Goal: Subscribe to service/newsletter

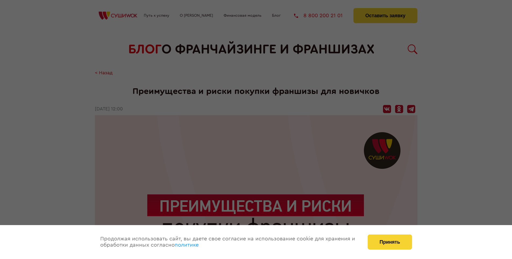
scroll to position [1126, 0]
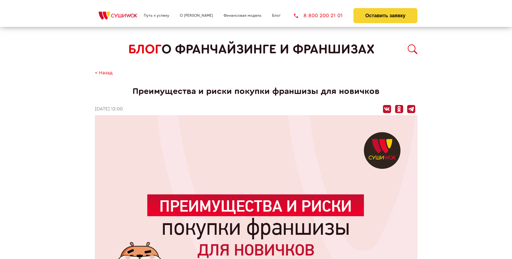
scroll to position [1126, 0]
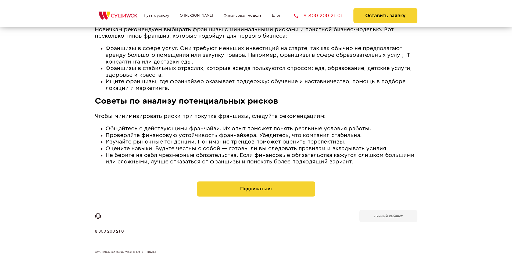
click at [388, 215] on b "Личный кабинет" at bounding box center [388, 215] width 29 height 3
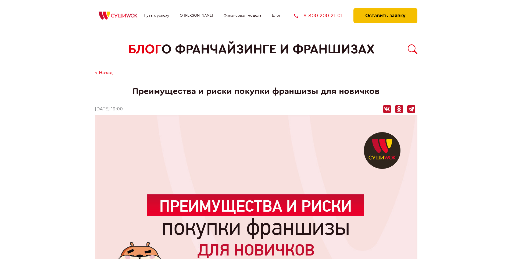
click at [385, 9] on button "Оставить заявку" at bounding box center [386, 15] width 64 height 15
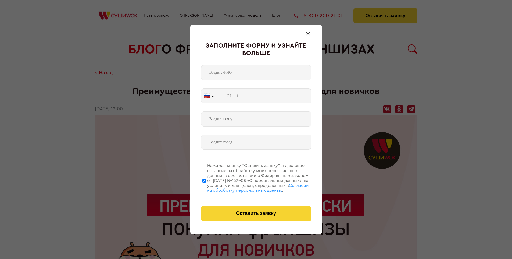
click at [249, 187] on span "Согласии на обработку персональных данных" at bounding box center [258, 187] width 102 height 9
click at [206, 187] on input "Нажимая кнопку “Оставить заявку”, я даю свое согласие на обработку моих персона…" at bounding box center [203, 180] width 3 height 43
checkbox input "false"
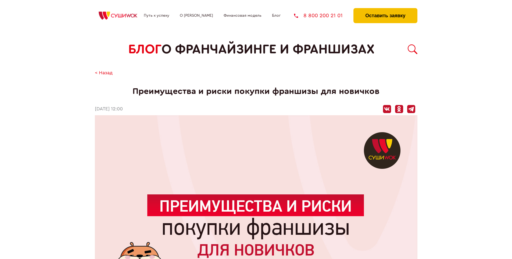
click at [385, 9] on button "Оставить заявку" at bounding box center [386, 15] width 64 height 15
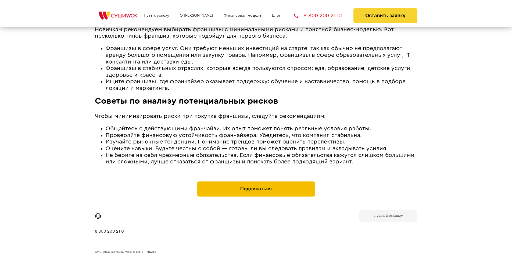
click at [256, 182] on button "Подписаться" at bounding box center [256, 188] width 118 height 15
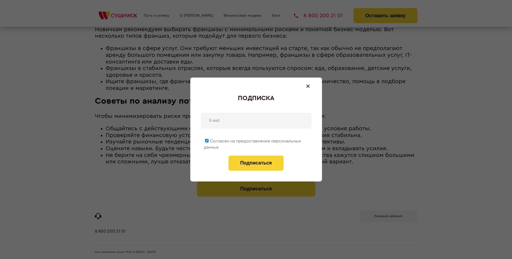
click at [253, 140] on span "Согласен на предоставление персональных данных" at bounding box center [252, 144] width 97 height 10
click at [209, 140] on input "Согласен на предоставление персональных данных" at bounding box center [206, 140] width 3 height 3
checkbox input "false"
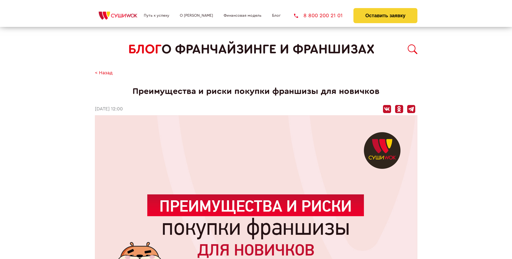
scroll to position [1126, 0]
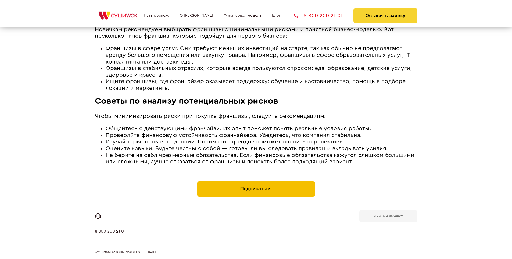
click at [256, 182] on button "Подписаться" at bounding box center [256, 188] width 118 height 15
